Goal: Task Accomplishment & Management: Manage account settings

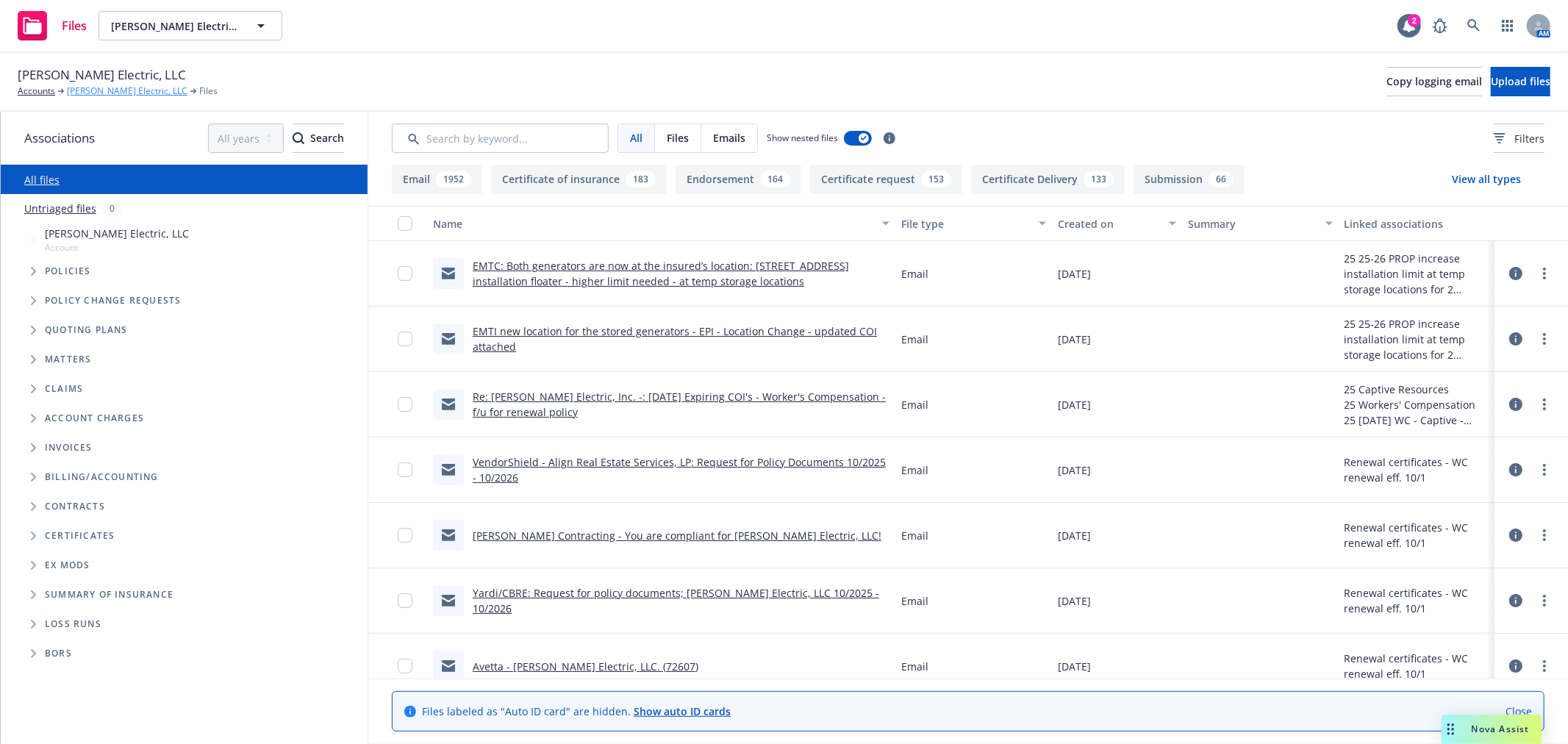
click at [90, 91] on link "[PERSON_NAME] Electric, LLC" at bounding box center [127, 91] width 121 height 13
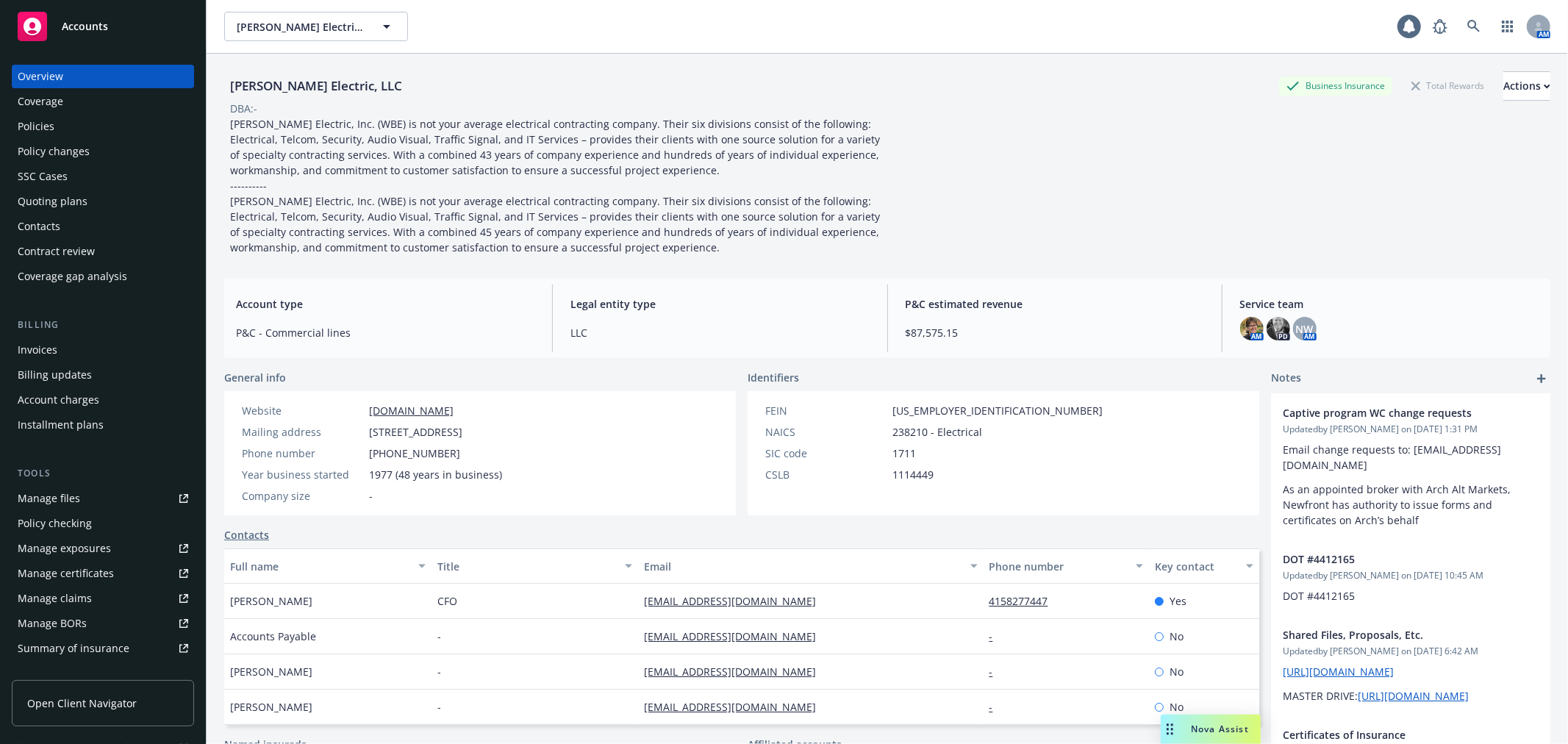
click at [89, 147] on div "Policy changes" at bounding box center [103, 151] width 170 height 24
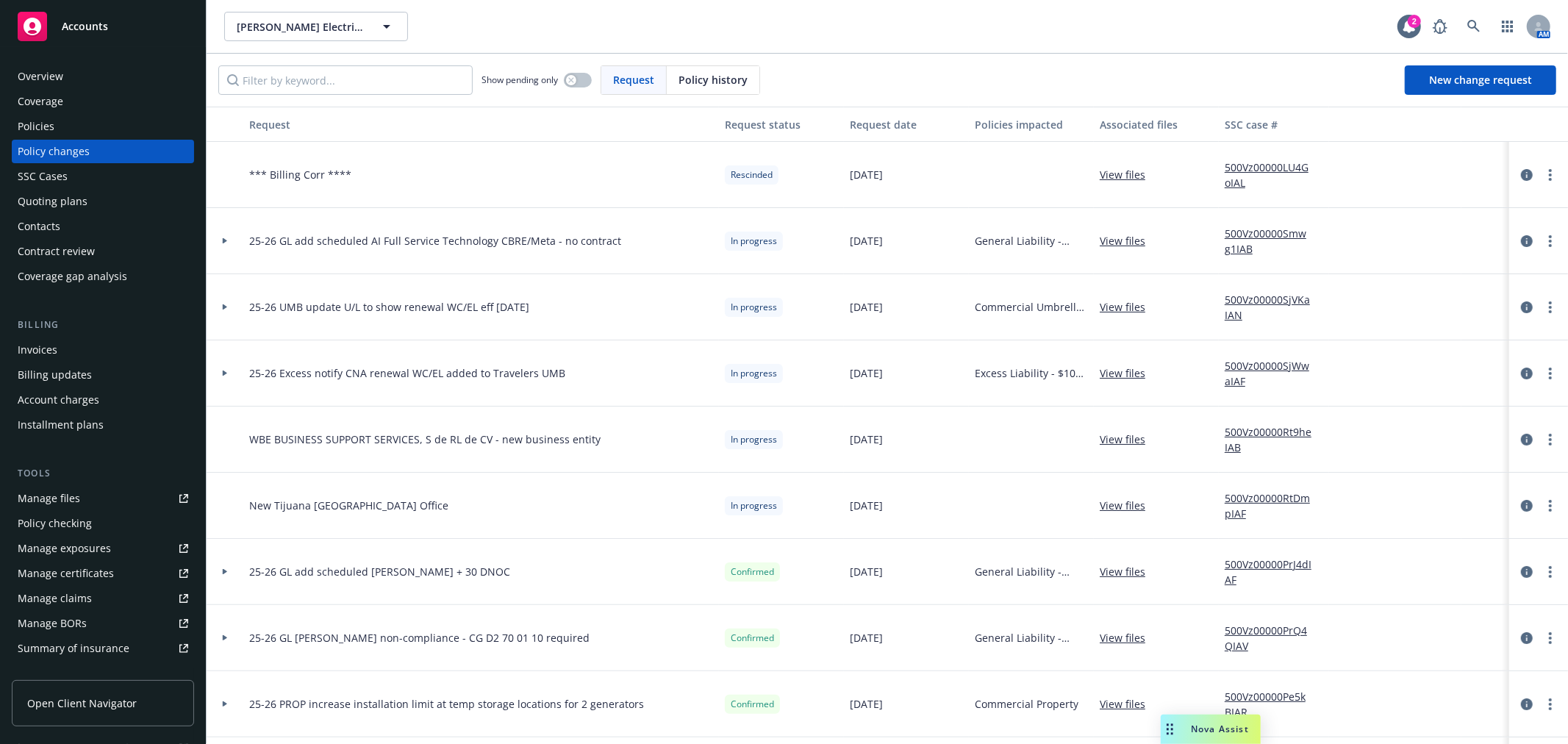
click at [222, 240] on icon at bounding box center [224, 241] width 4 height 6
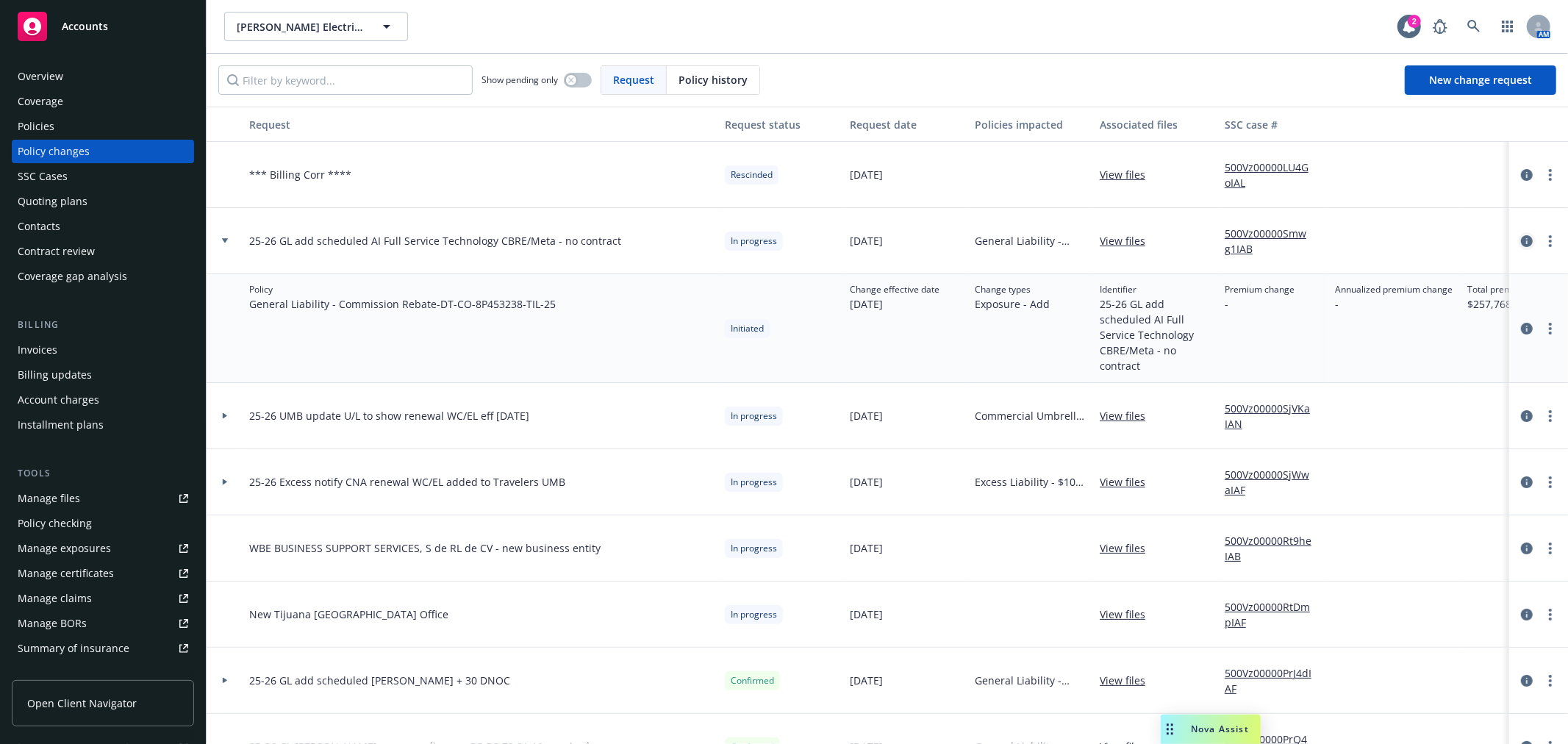
click at [1521, 239] on icon "circleInformation" at bounding box center [1527, 241] width 12 height 12
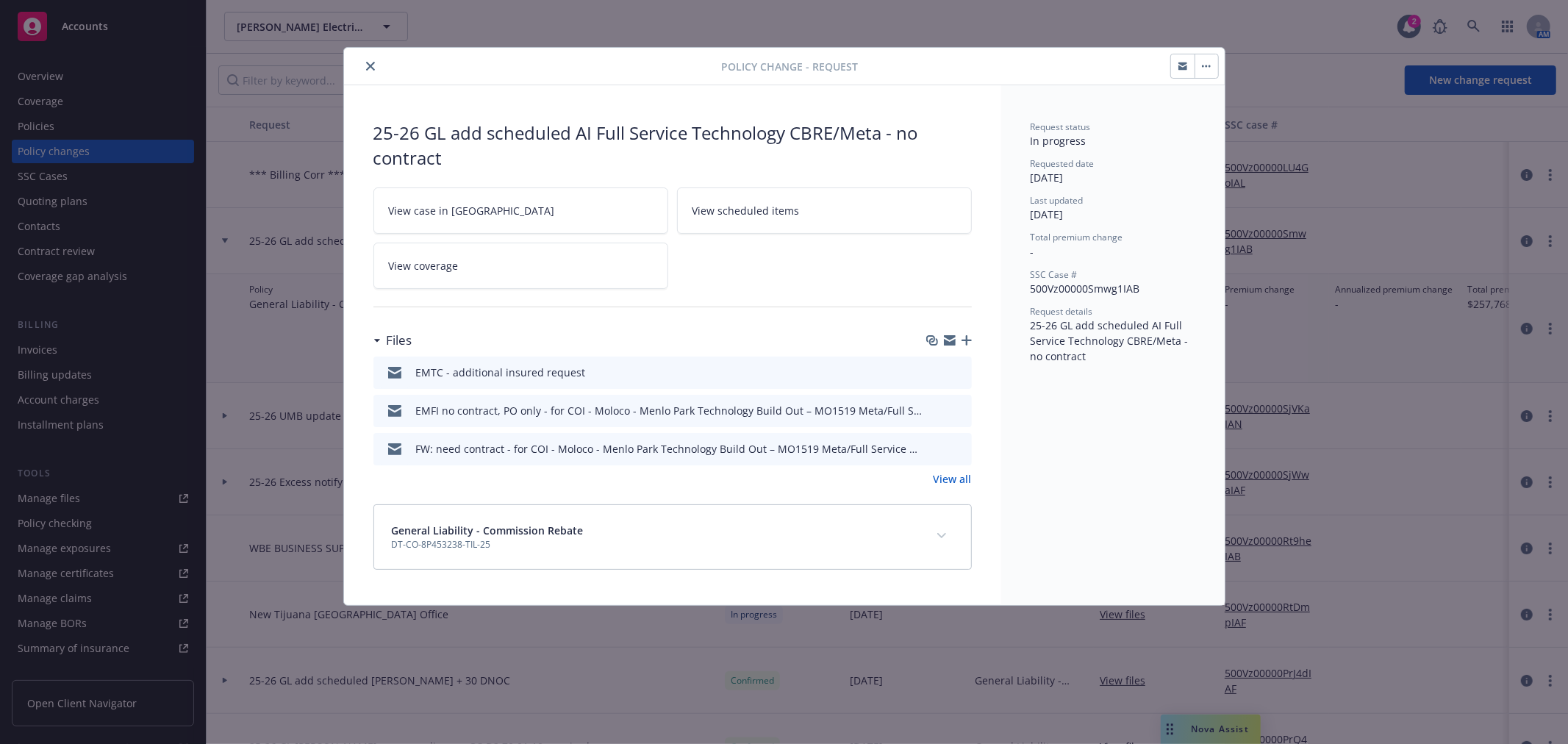
click at [369, 68] on icon "close" at bounding box center [370, 66] width 9 height 9
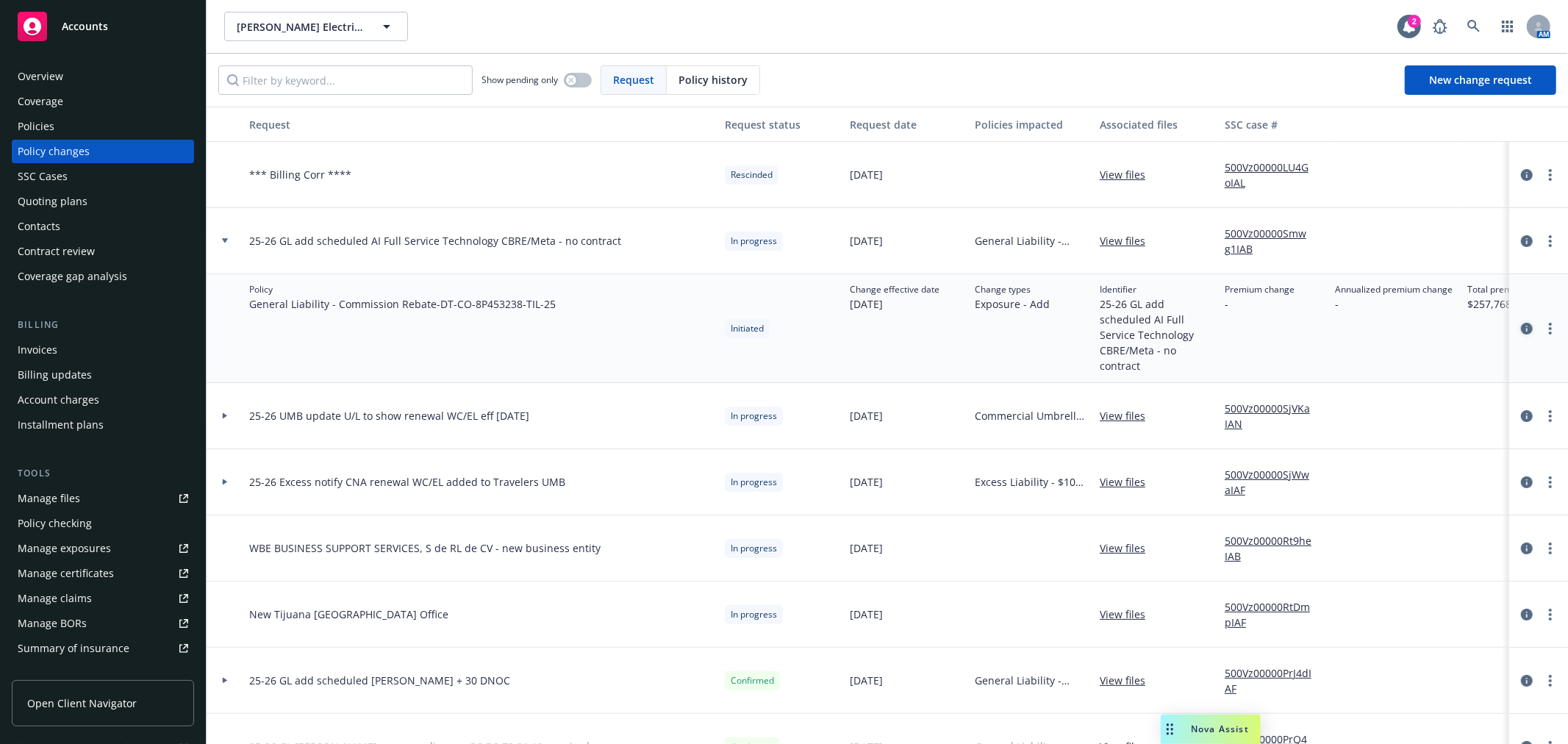
click at [1521, 332] on icon "circleInformation" at bounding box center [1527, 328] width 12 height 12
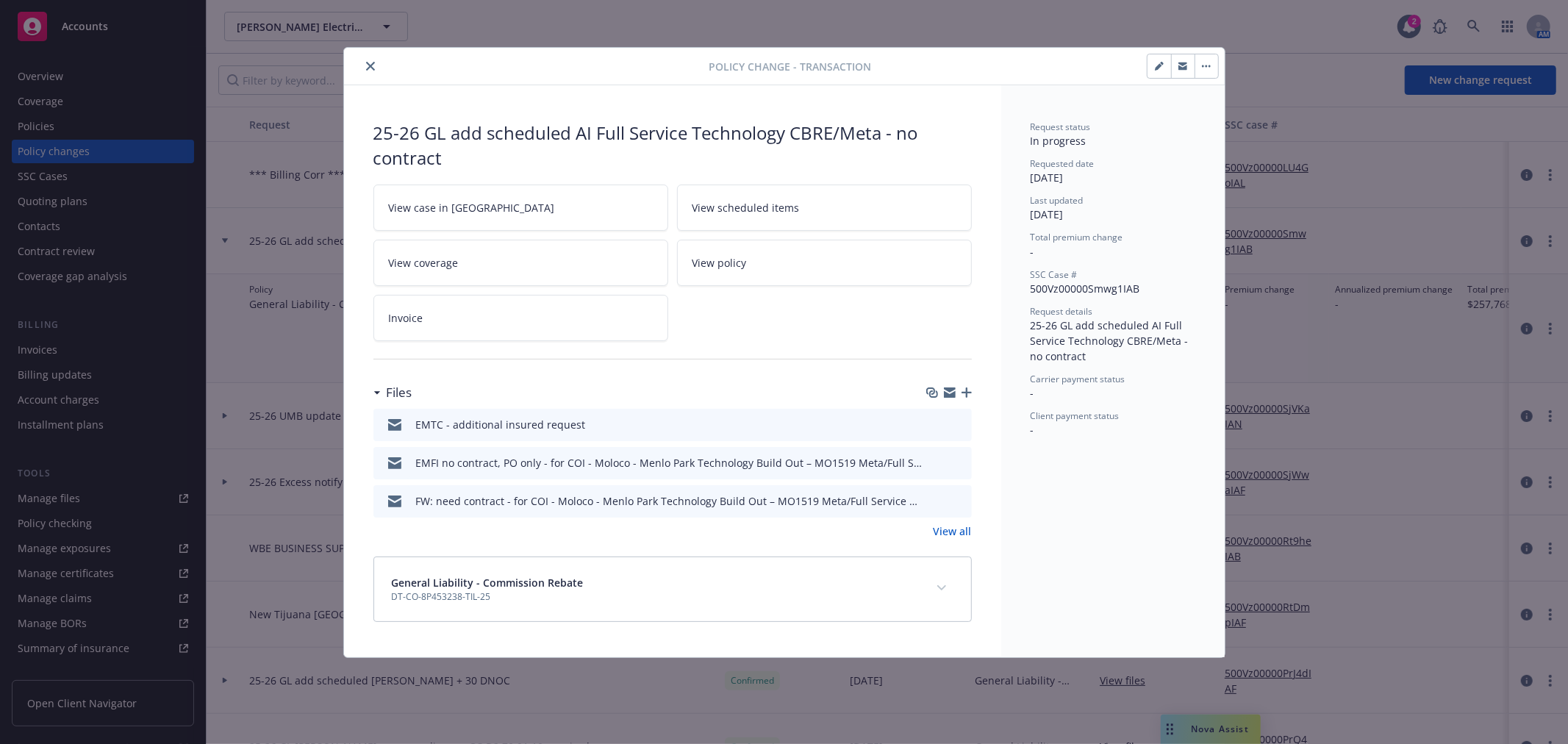
click at [946, 393] on icon "button" at bounding box center [950, 394] width 12 height 7
click at [370, 67] on icon "close" at bounding box center [370, 66] width 9 height 9
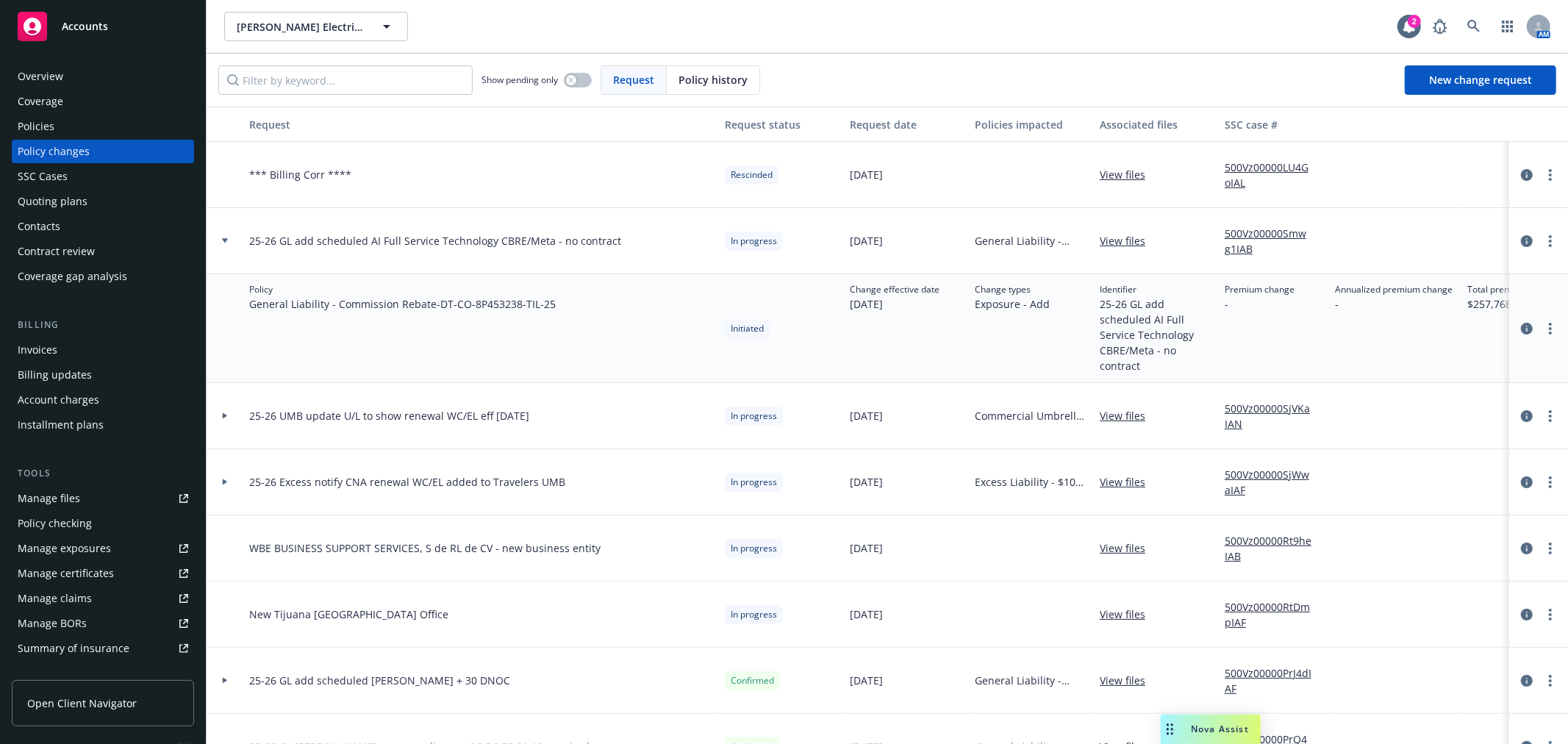
click at [110, 496] on link "Manage files" at bounding box center [103, 499] width 182 height 24
